Goal: Check status

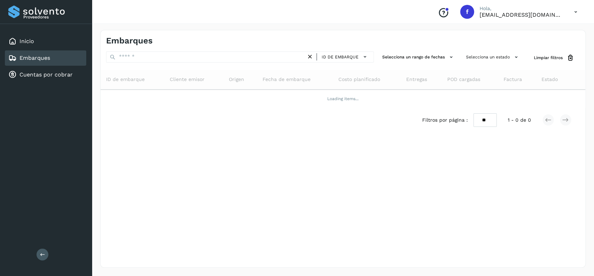
click at [56, 60] on div "Embarques" at bounding box center [45, 57] width 81 height 15
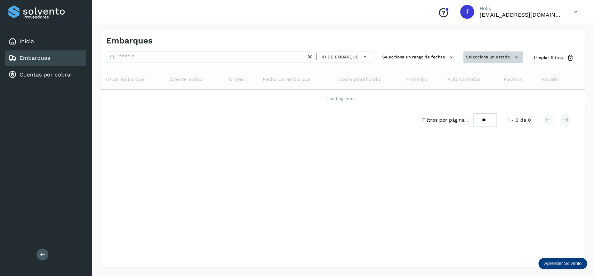
click at [483, 55] on button "Selecciona un estado" at bounding box center [492, 56] width 59 height 11
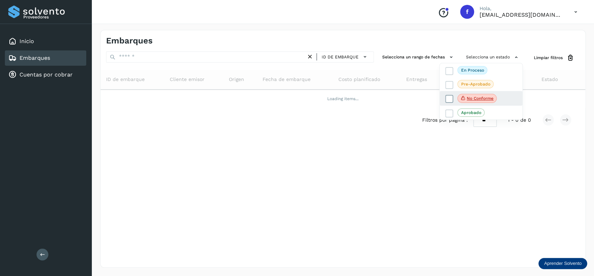
click at [448, 100] on icon at bounding box center [448, 99] width 7 height 7
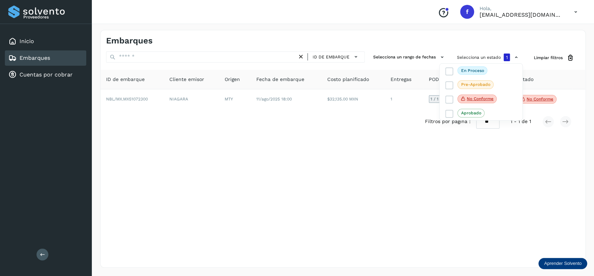
click at [243, 153] on div at bounding box center [297, 138] width 594 height 276
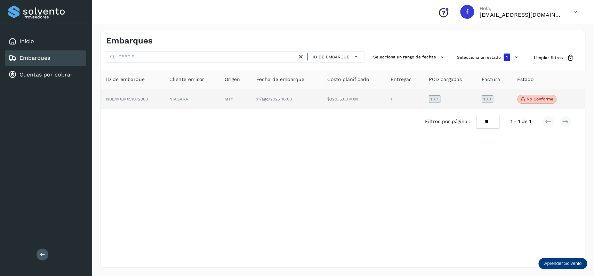
click at [219, 92] on td "NIAGARA" at bounding box center [235, 99] width 32 height 20
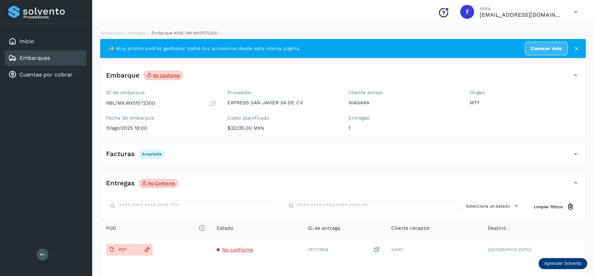
scroll to position [54, 0]
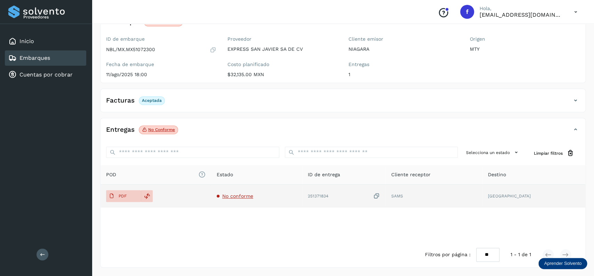
click at [249, 195] on span "No conforme" at bounding box center [237, 196] width 31 height 6
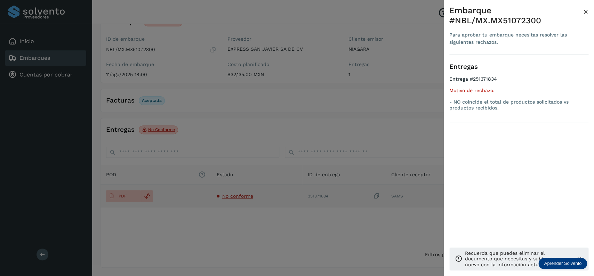
click at [249, 195] on div at bounding box center [297, 138] width 594 height 276
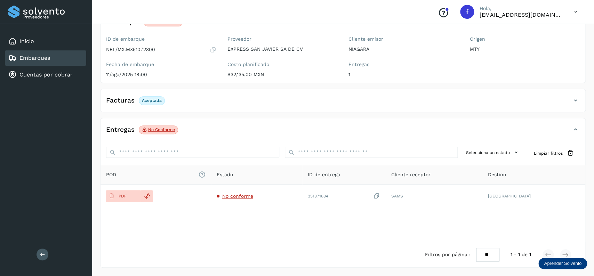
click at [66, 60] on div "Embarques" at bounding box center [45, 57] width 81 height 15
